Goal: Information Seeking & Learning: Obtain resource

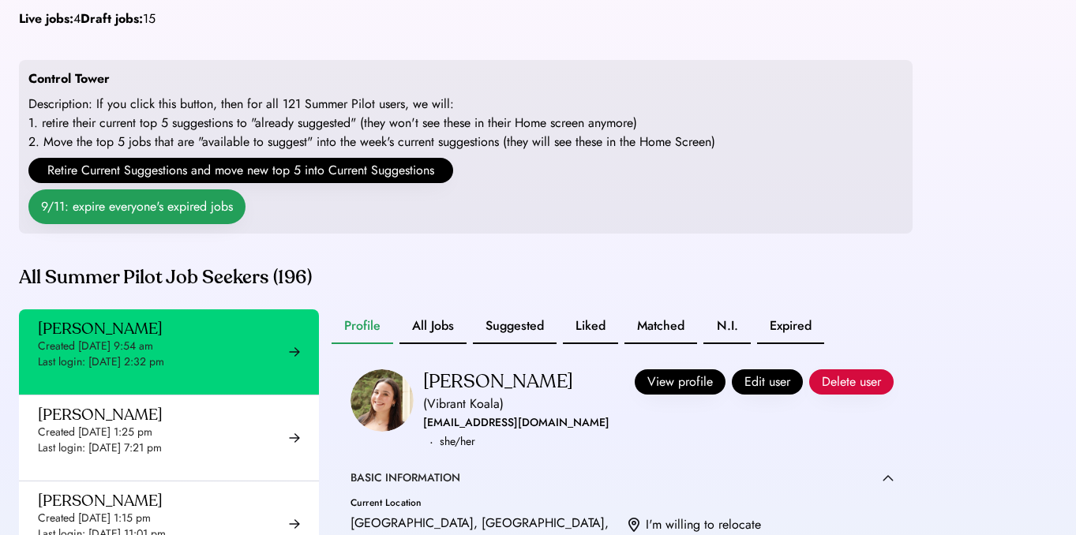
scroll to position [190, 0]
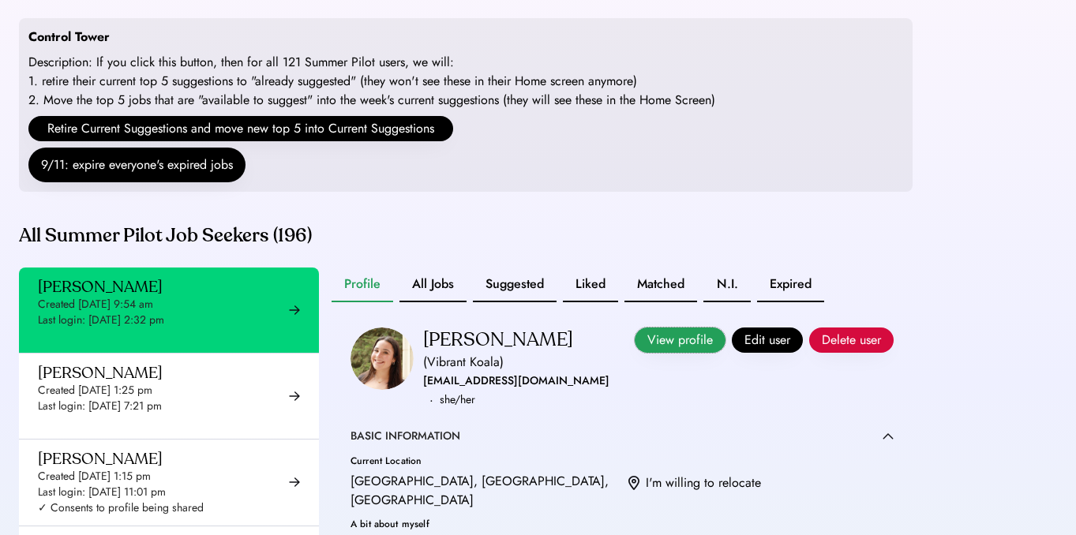
click at [661, 353] on button "View profile" at bounding box center [680, 340] width 91 height 25
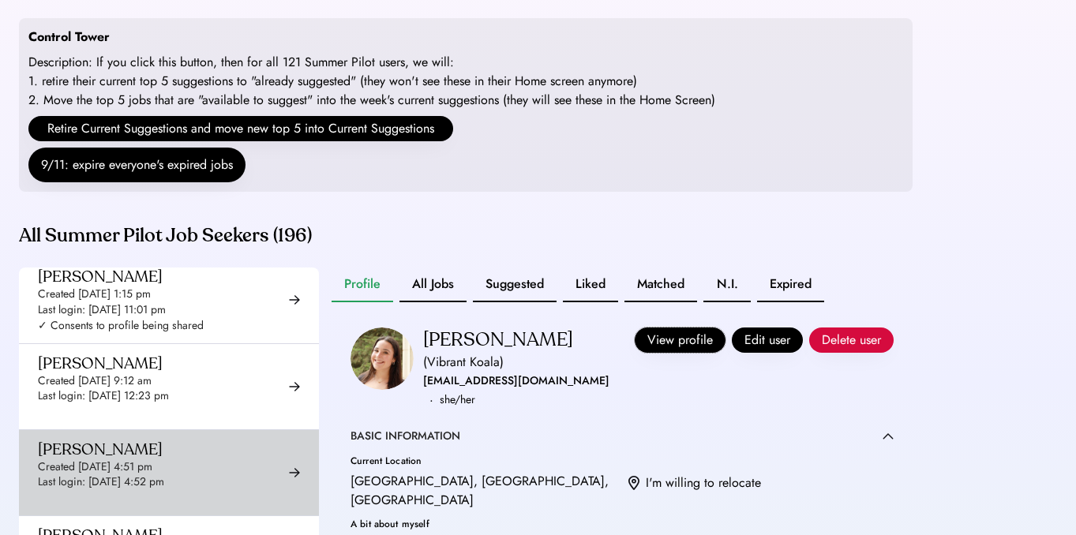
scroll to position [200, 0]
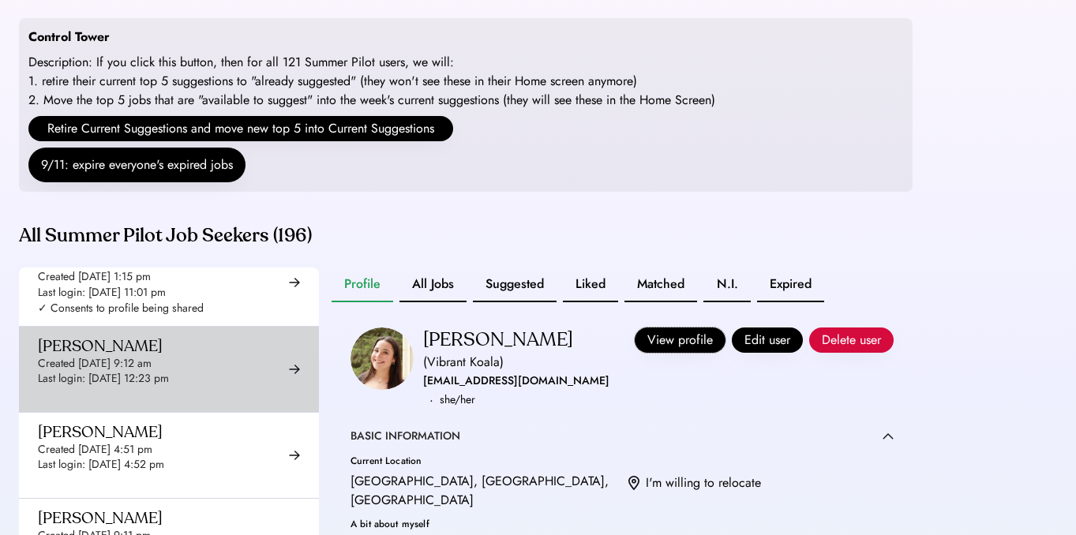
click at [192, 380] on div "Agustin Oliva Created Aug 29, 2025 9:12 am Last login: Aug 31, 2025 12:23 pm ✓ …" at bounding box center [121, 369] width 166 height 66
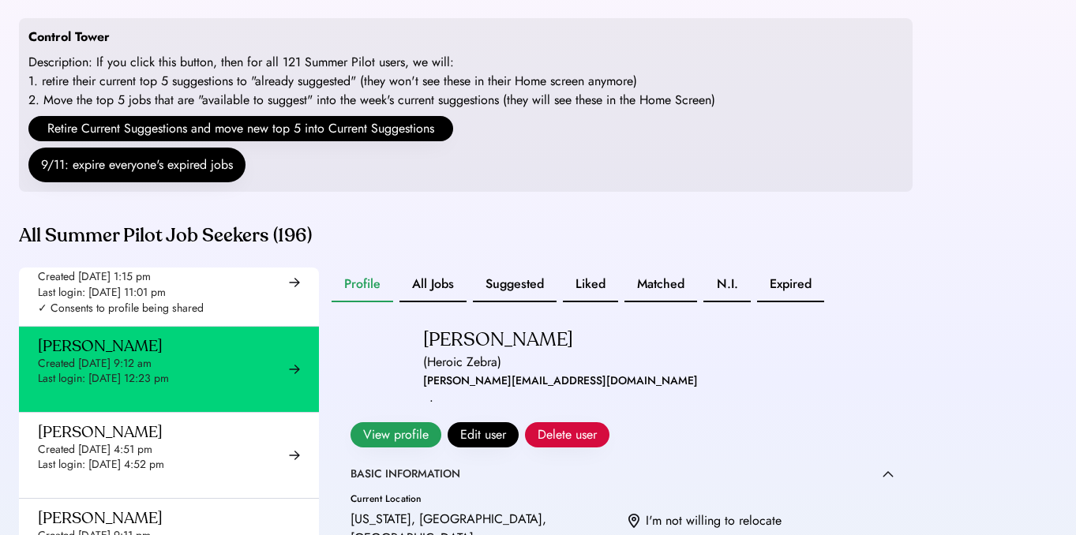
click at [441, 422] on button "View profile" at bounding box center [395, 434] width 91 height 25
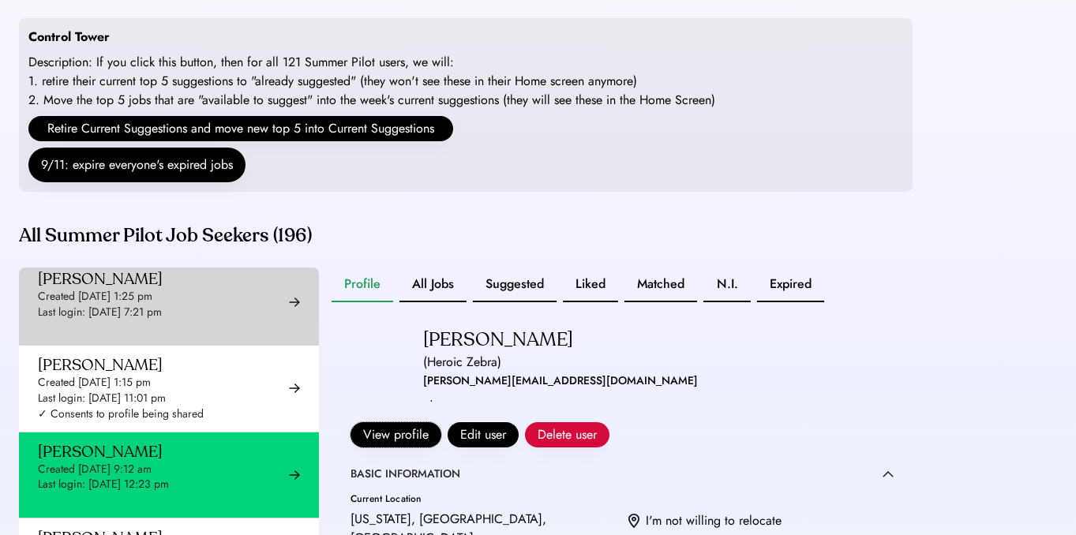
scroll to position [99, 0]
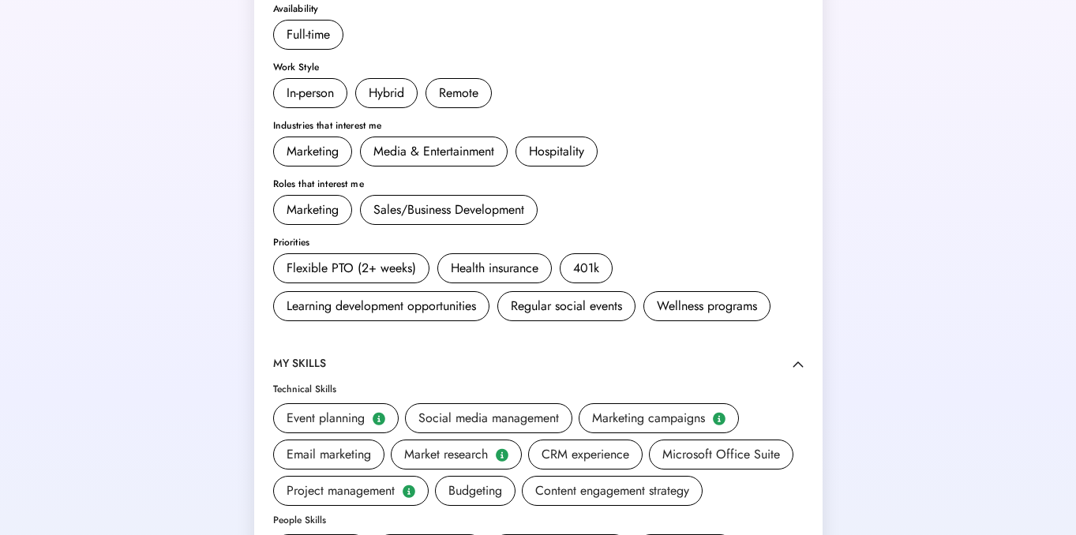
scroll to position [369, 0]
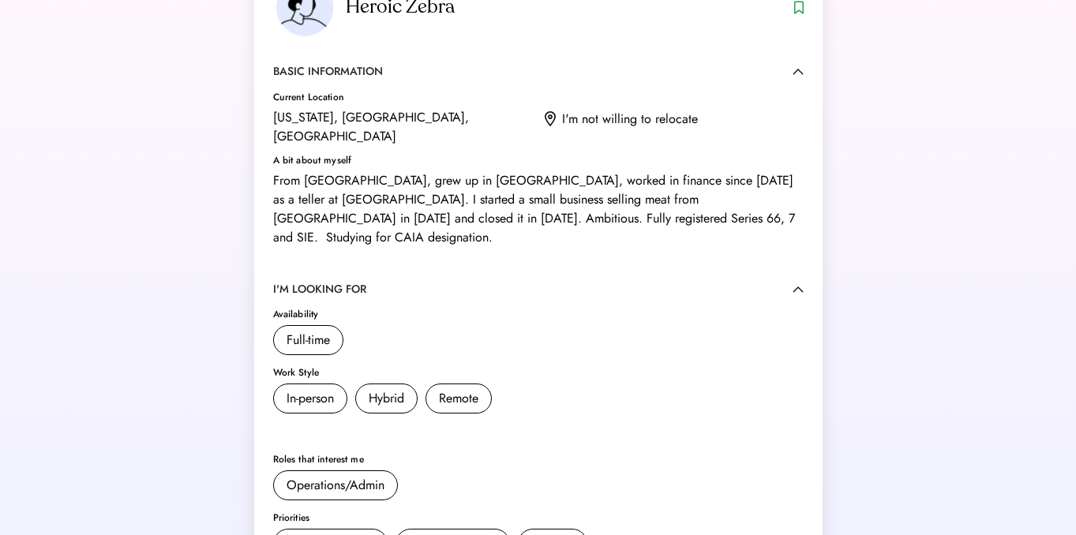
scroll to position [103, 0]
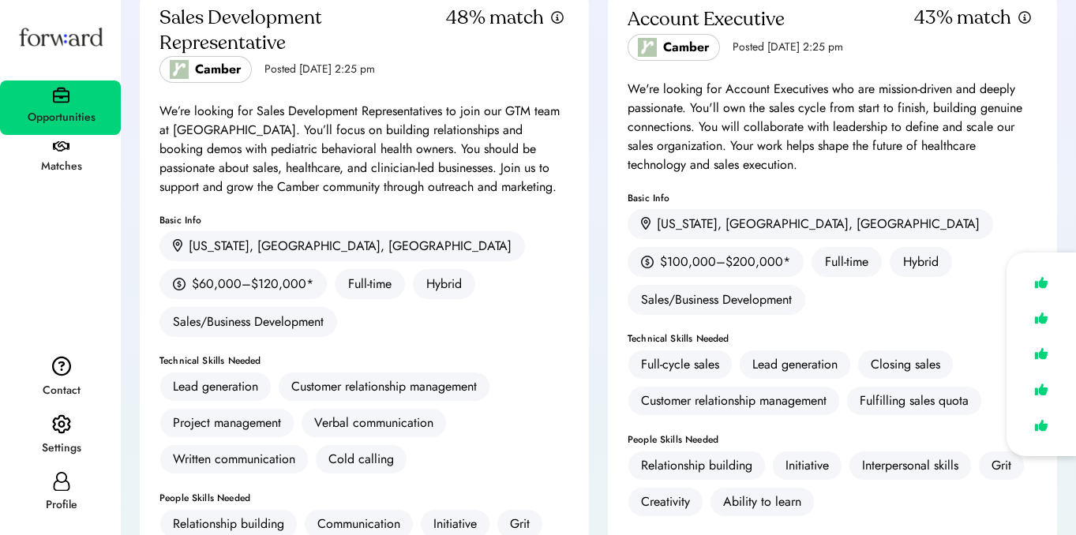
scroll to position [1250, 0]
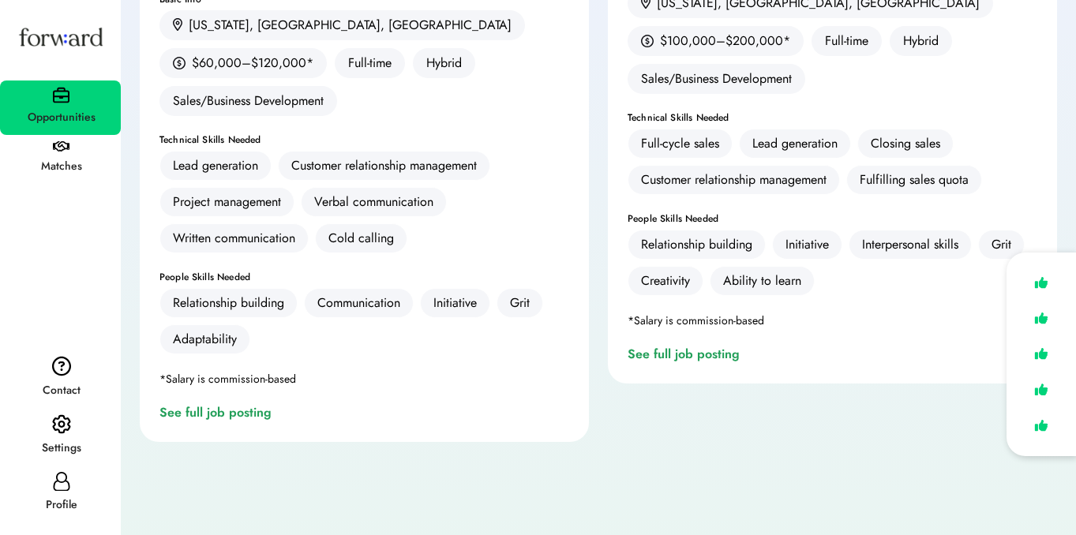
click at [67, 180] on div "Matches" at bounding box center [61, 166] width 119 height 28
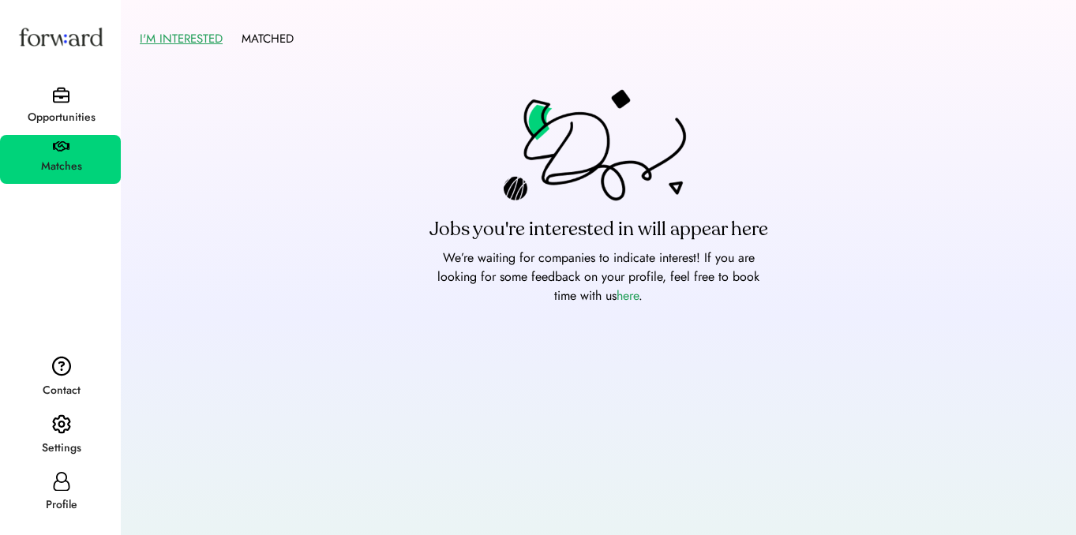
click at [66, 94] on img at bounding box center [61, 95] width 17 height 17
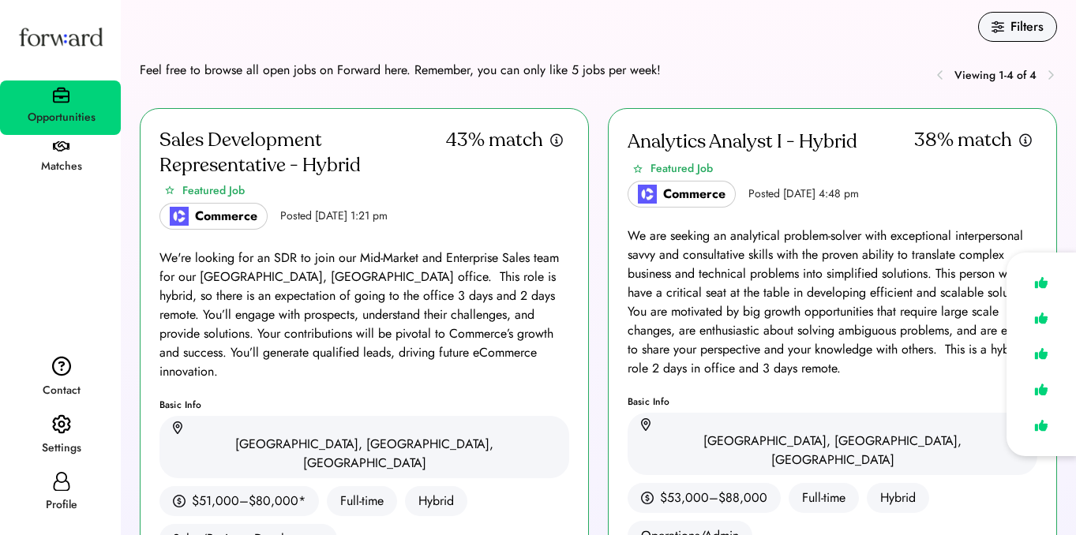
scroll to position [7, 0]
click at [58, 495] on div "Profile" at bounding box center [61, 505] width 119 height 28
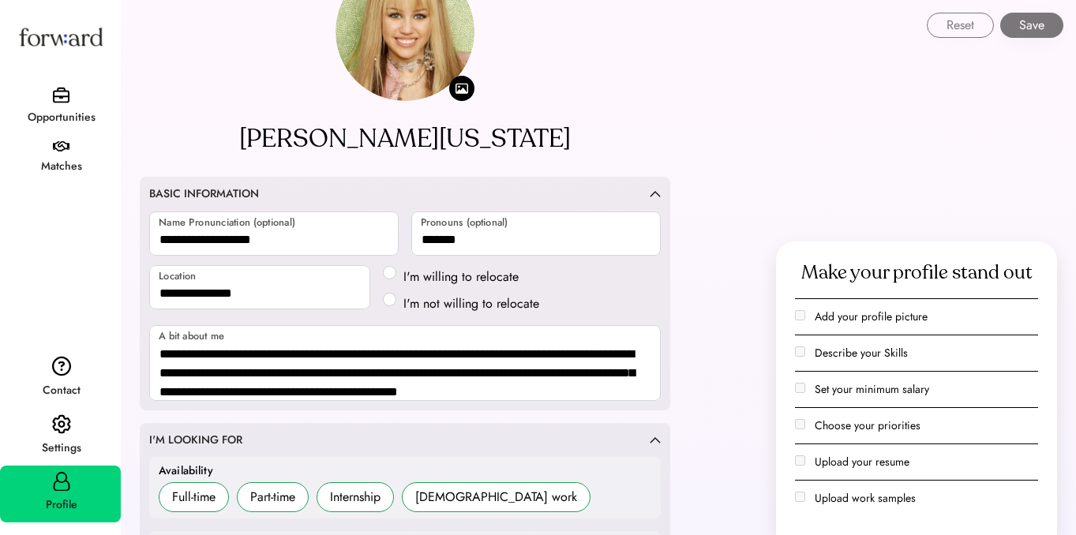
scroll to position [76, 0]
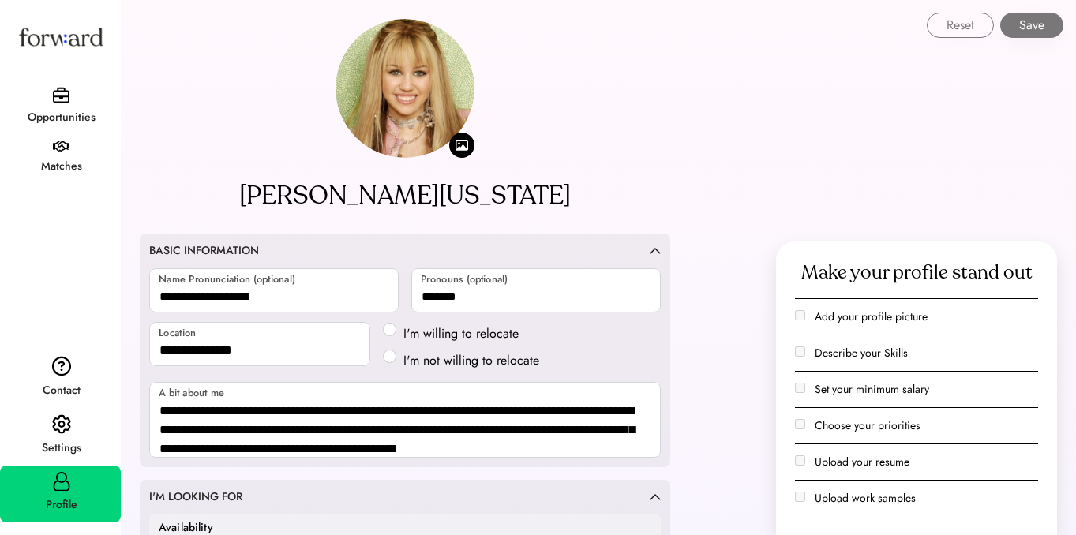
scroll to position [76, 0]
